Goal: Information Seeking & Learning: Learn about a topic

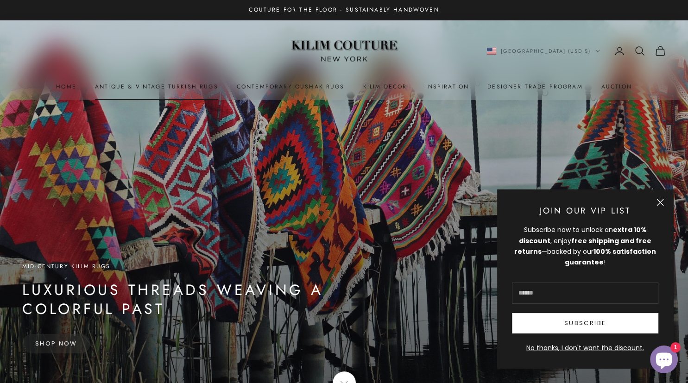
click at [133, 86] on link "Antique & Vintage Turkish Rugs" at bounding box center [156, 86] width 123 height 9
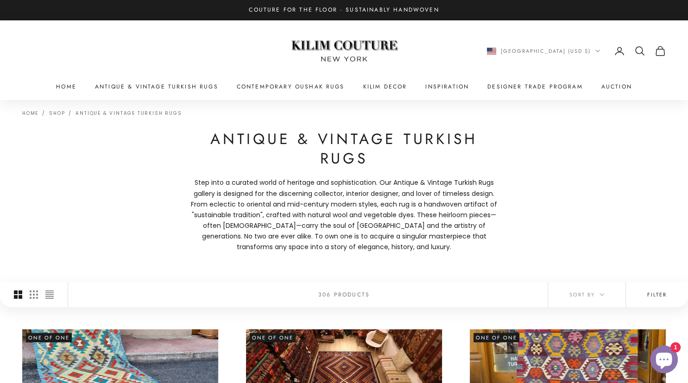
click at [656, 292] on button "Filter" at bounding box center [657, 294] width 62 height 25
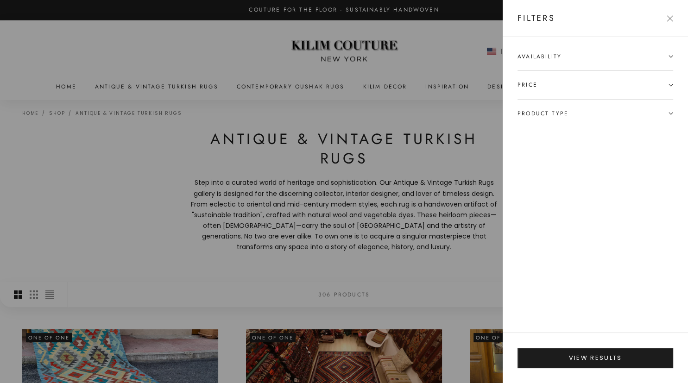
click at [561, 112] on span "Product type" at bounding box center [542, 113] width 51 height 9
click at [540, 127] on label "Gallery, Runner & Oversized Rugs (57)" at bounding box center [578, 131] width 122 height 11
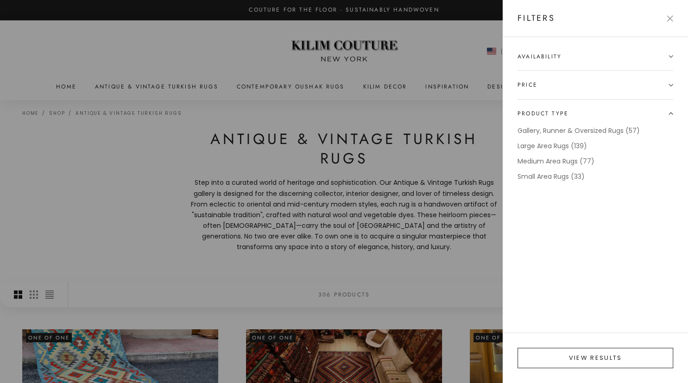
click at [562, 367] on button "View results" at bounding box center [595, 358] width 156 height 20
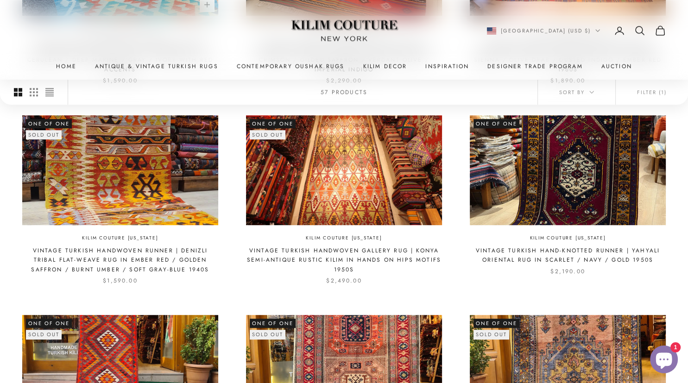
scroll to position [467, 0]
click at [634, 33] on nav "United States (USD $) Country Albania (ALL L) Algeria (DZD د.ج) Andorra (EUR €)…" at bounding box center [576, 30] width 179 height 11
click at [638, 32] on icon "Secondary navigation" at bounding box center [639, 30] width 11 height 11
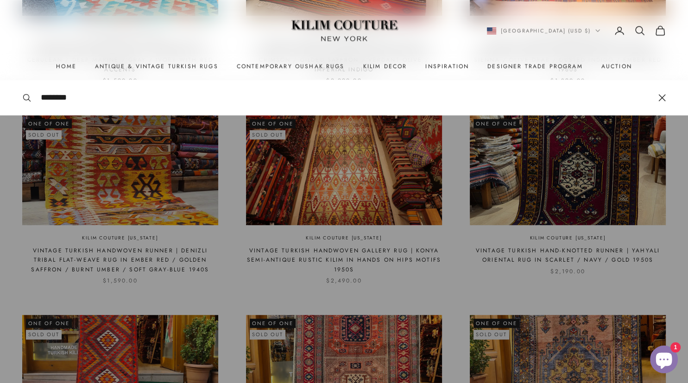
type input "********"
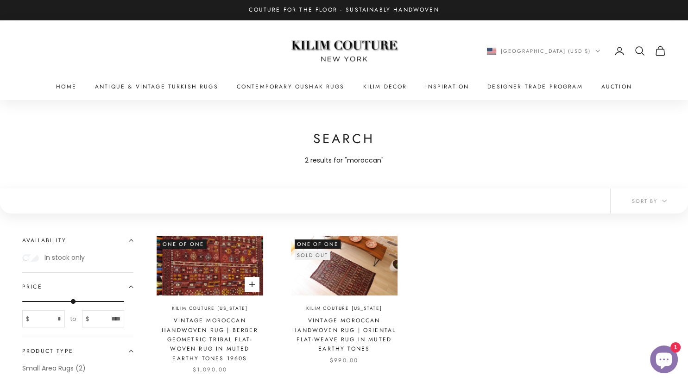
click at [207, 272] on img at bounding box center [210, 266] width 107 height 60
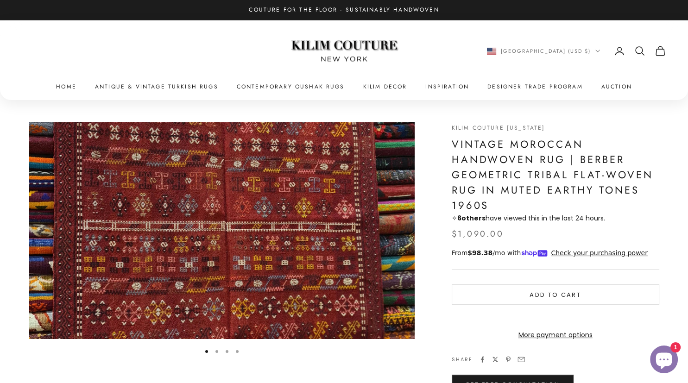
click at [215, 353] on button "Go to item 2" at bounding box center [216, 351] width 3 height 3
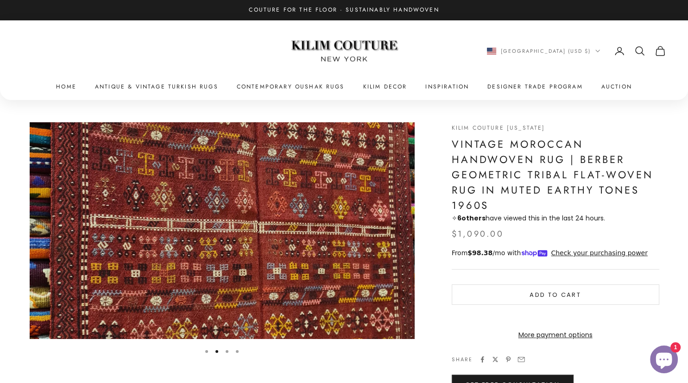
scroll to position [0, 397]
click at [226, 351] on button "Go to item 3" at bounding box center [227, 351] width 3 height 3
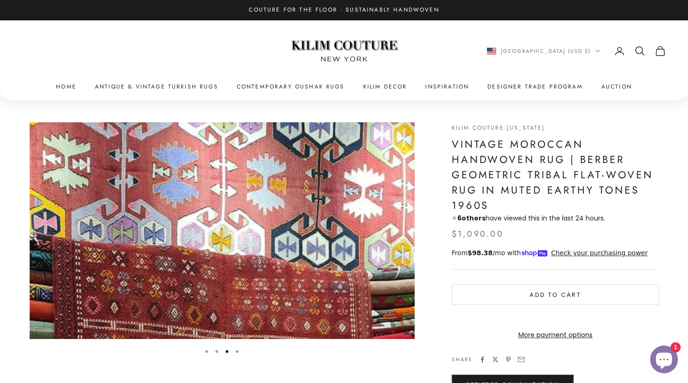
scroll to position [0, 793]
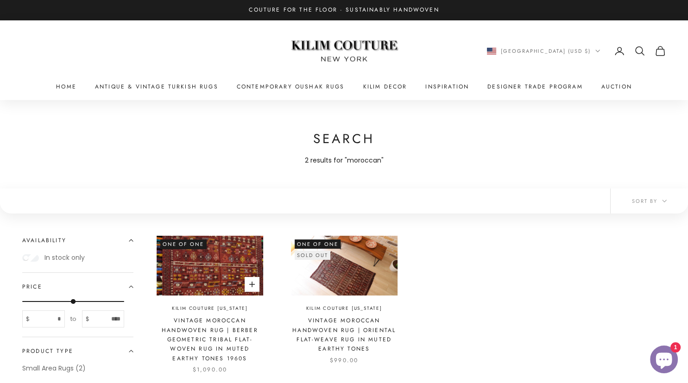
click at [228, 276] on img at bounding box center [210, 266] width 107 height 60
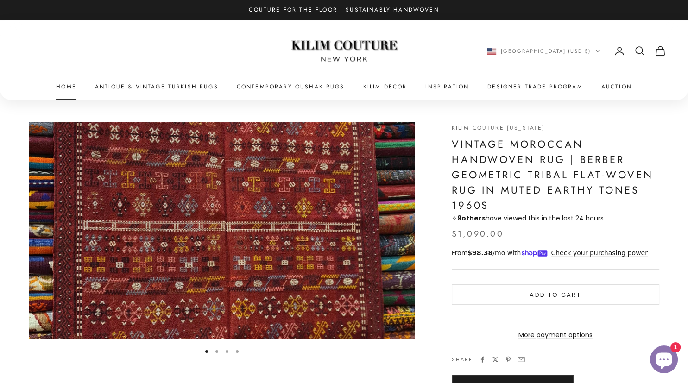
click at [73, 86] on link "Home" at bounding box center [66, 86] width 20 height 9
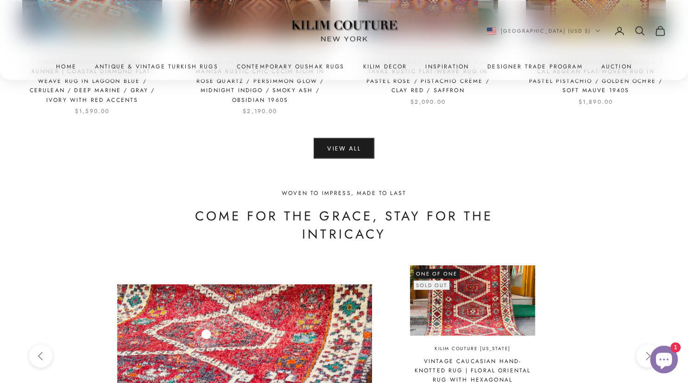
scroll to position [2248, 0]
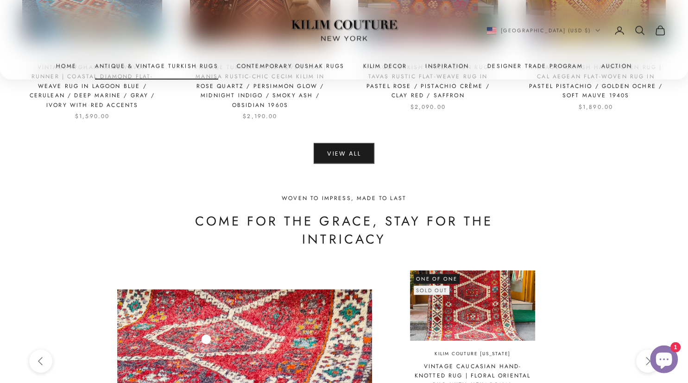
click at [158, 65] on link "Antique & Vintage Turkish Rugs" at bounding box center [156, 66] width 123 height 9
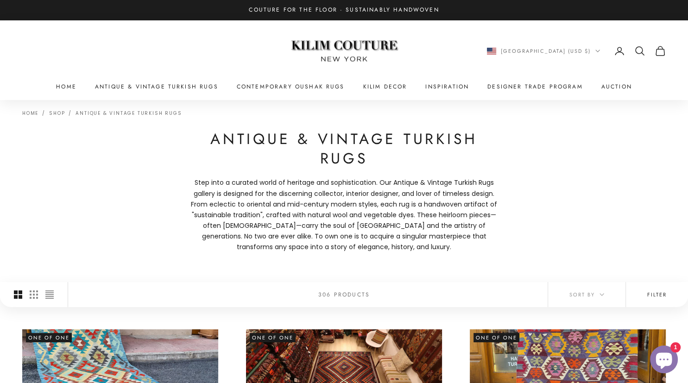
click at [653, 299] on button "Filter" at bounding box center [657, 294] width 62 height 25
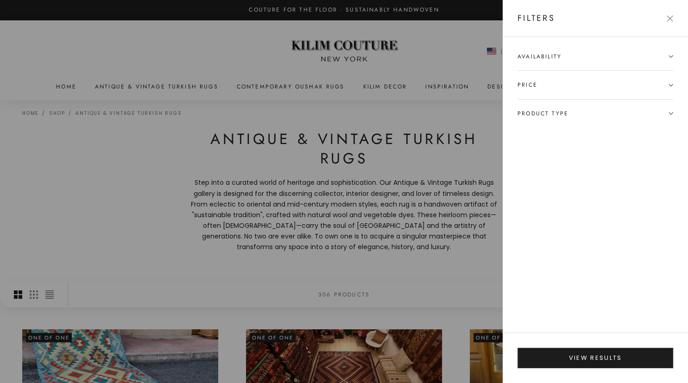
click at [671, 108] on span "Product type" at bounding box center [595, 114] width 156 height 28
click at [614, 133] on label "Gallery, Runner & Oversized Rugs (57)" at bounding box center [578, 131] width 122 height 11
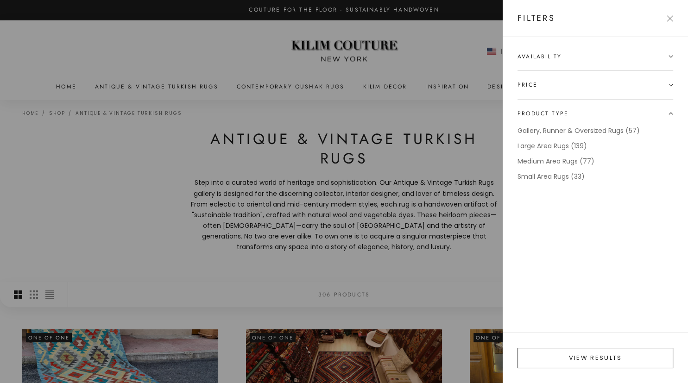
click at [574, 356] on button "View results" at bounding box center [595, 358] width 156 height 20
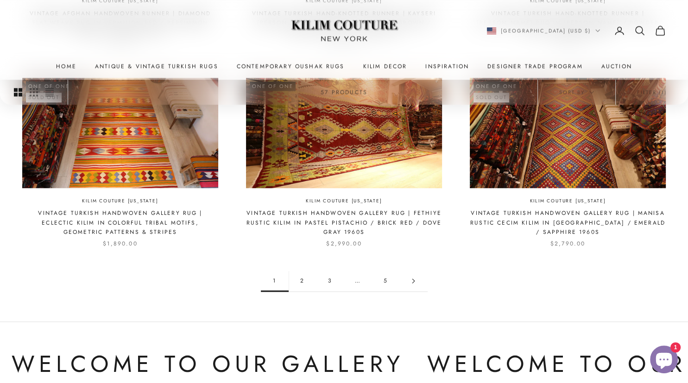
scroll to position [905, 0]
click at [304, 280] on link "2" at bounding box center [303, 280] width 28 height 21
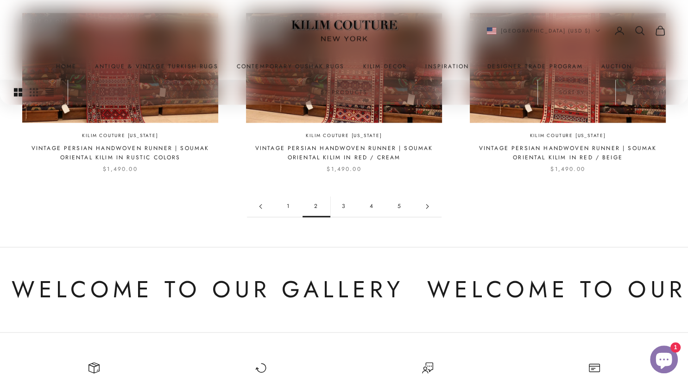
scroll to position [961, 0]
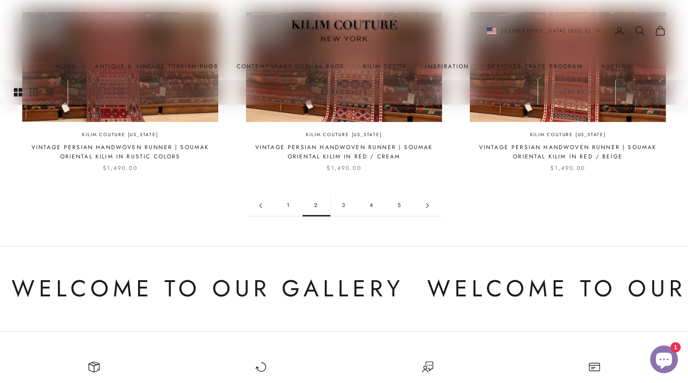
click at [345, 198] on link "3" at bounding box center [344, 205] width 28 height 21
